Goal: Find specific page/section: Find specific page/section

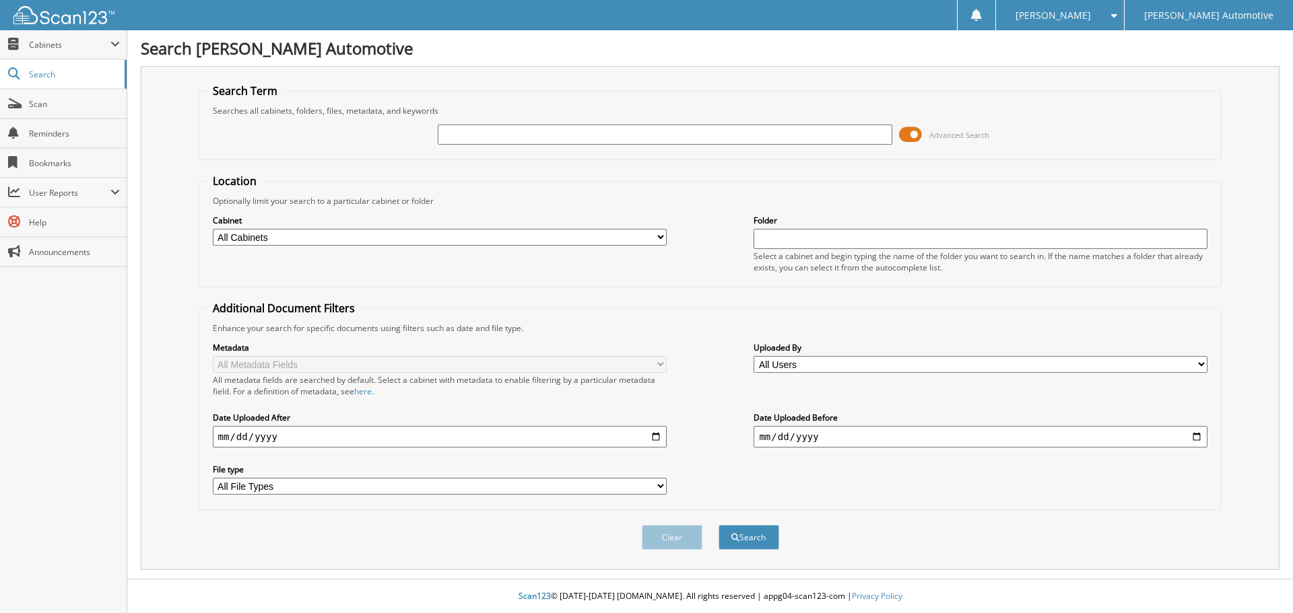
click at [539, 134] on input "text" at bounding box center [665, 135] width 454 height 20
type input "a"
type input "[PERSON_NAME]"
click at [718, 525] on button "Search" at bounding box center [748, 537] width 61 height 25
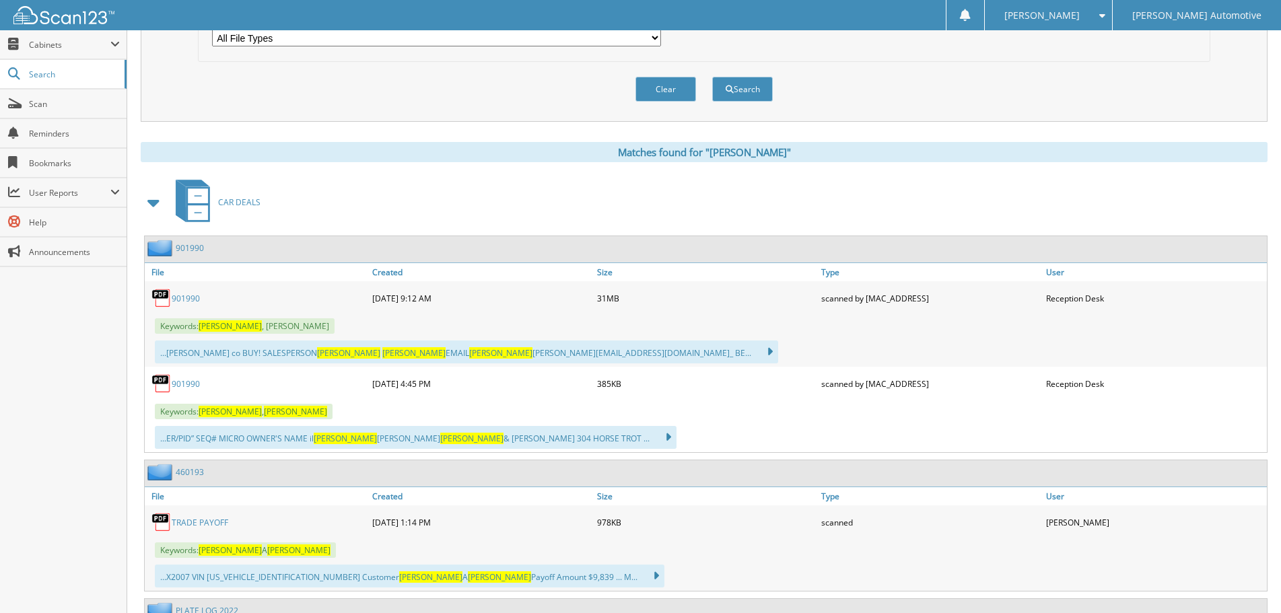
scroll to position [471, 0]
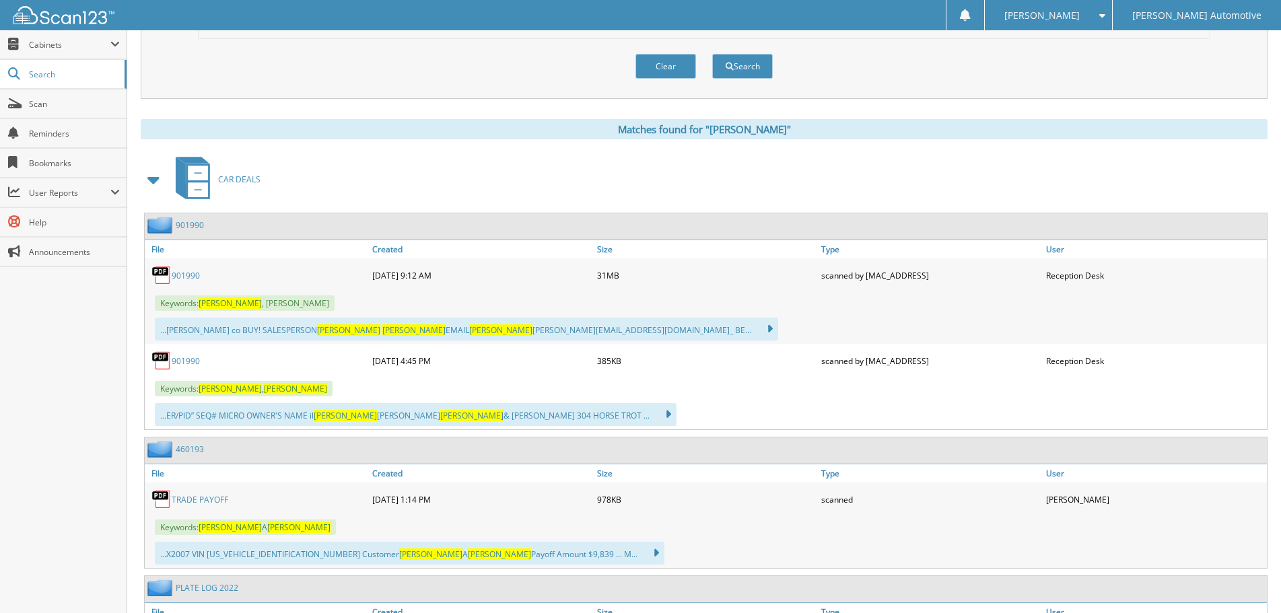
click at [180, 279] on link "901990" at bounding box center [186, 275] width 28 height 11
click at [33, 54] on span "Cabinets" at bounding box center [63, 44] width 127 height 29
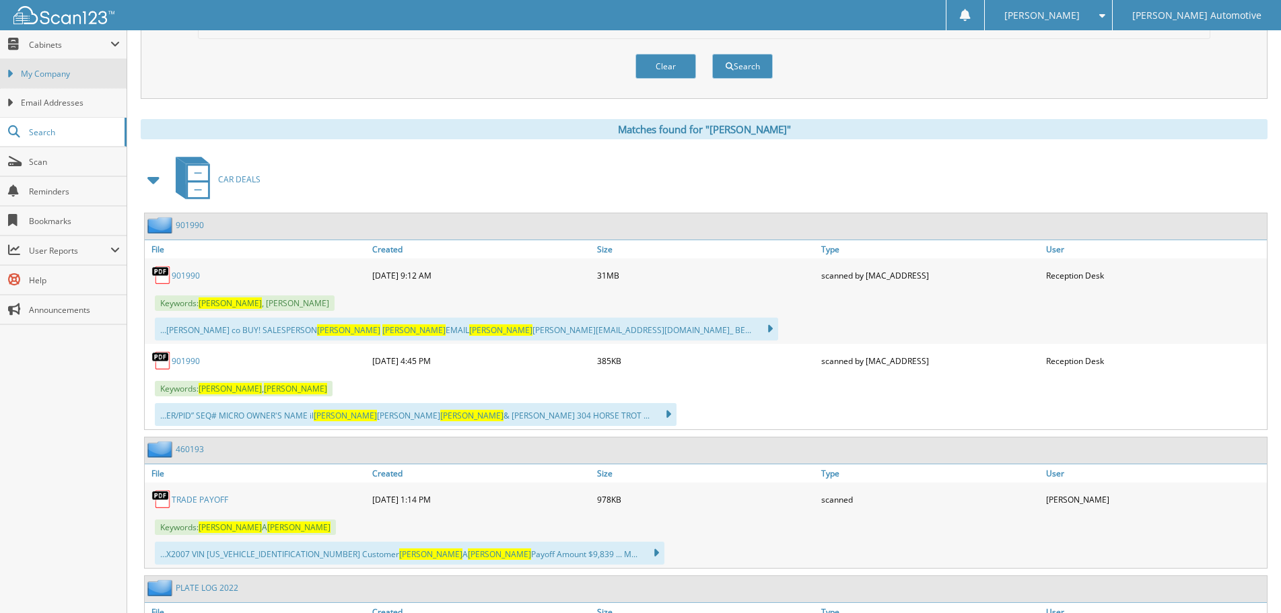
click at [38, 79] on span "My Company" at bounding box center [70, 74] width 99 height 12
